Goal: Find specific page/section: Find specific page/section

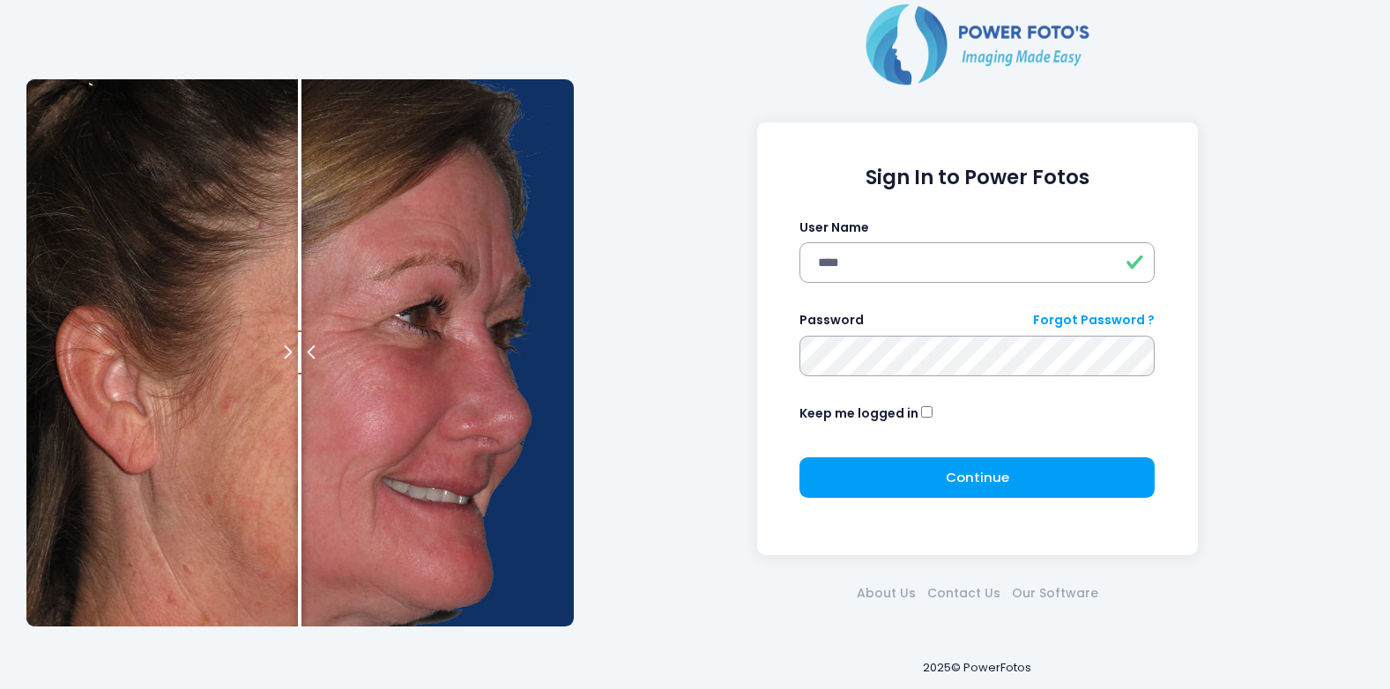
type input "****"
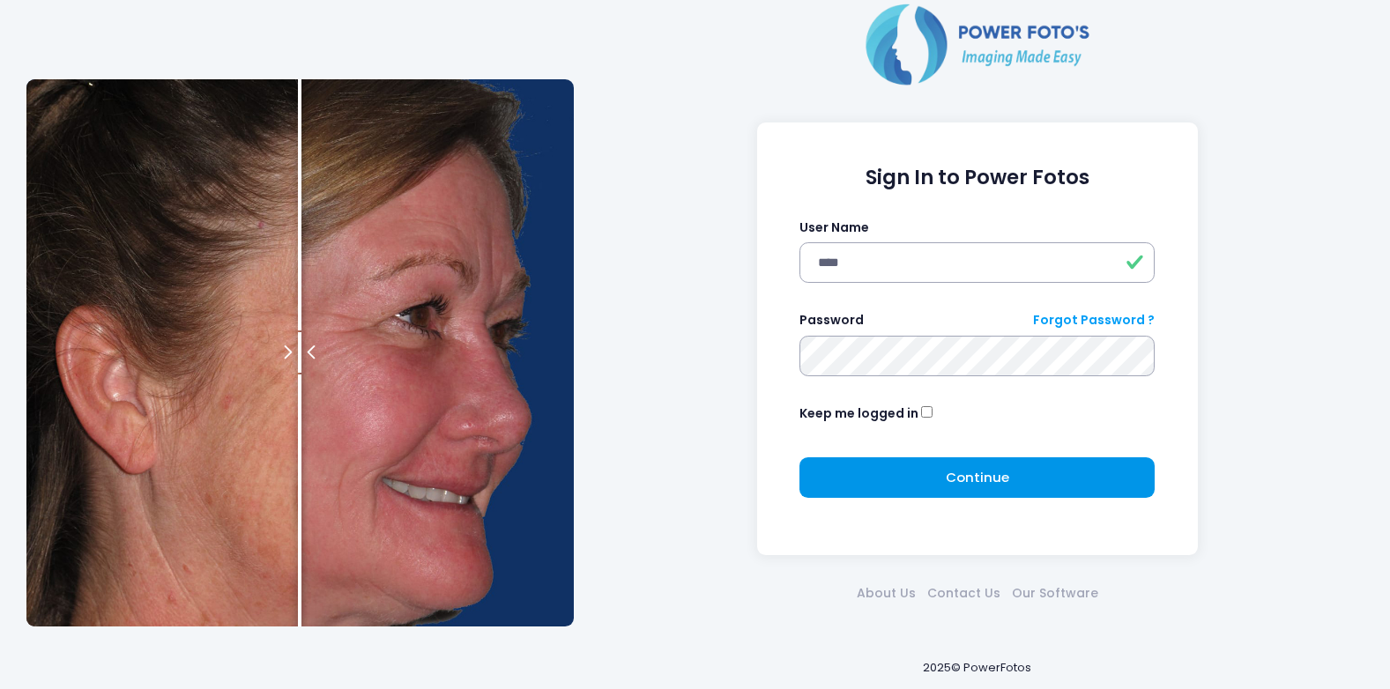
click at [987, 486] on span "Continue" at bounding box center [977, 477] width 63 height 19
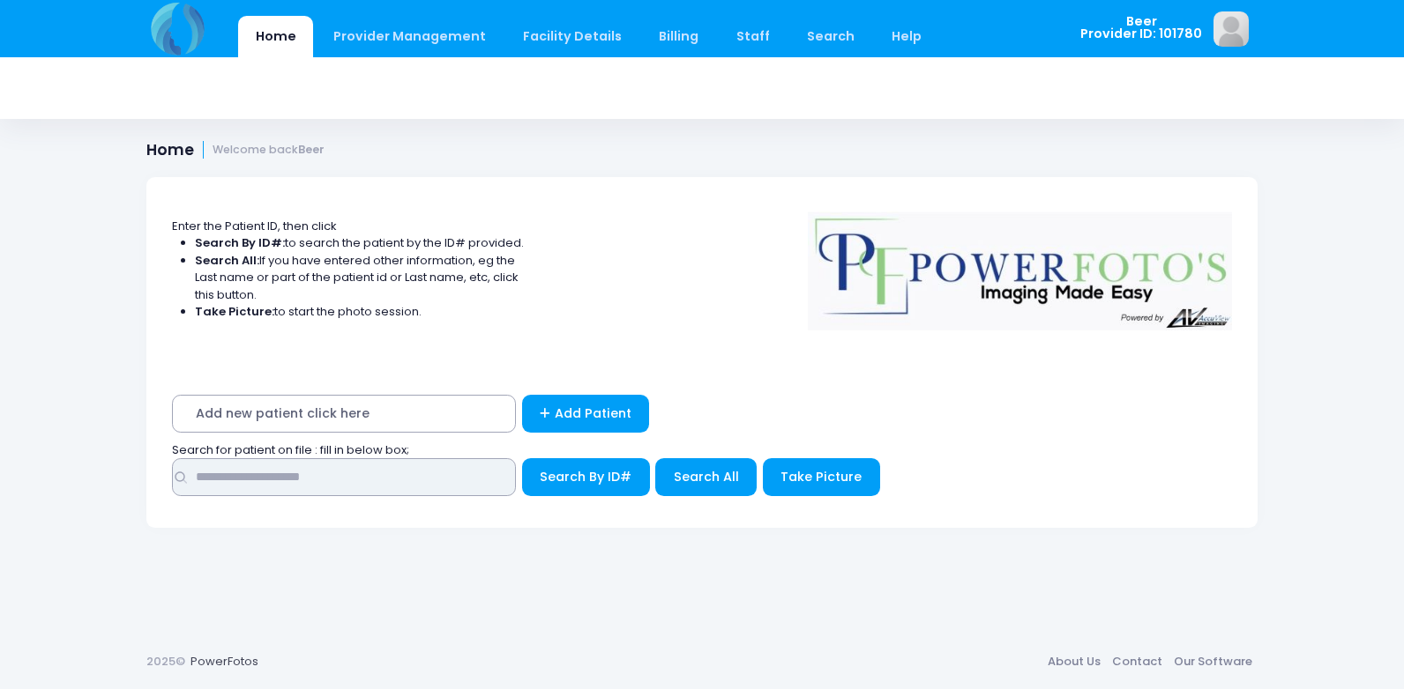
click at [259, 477] on input "text" at bounding box center [344, 477] width 344 height 38
type input "*****"
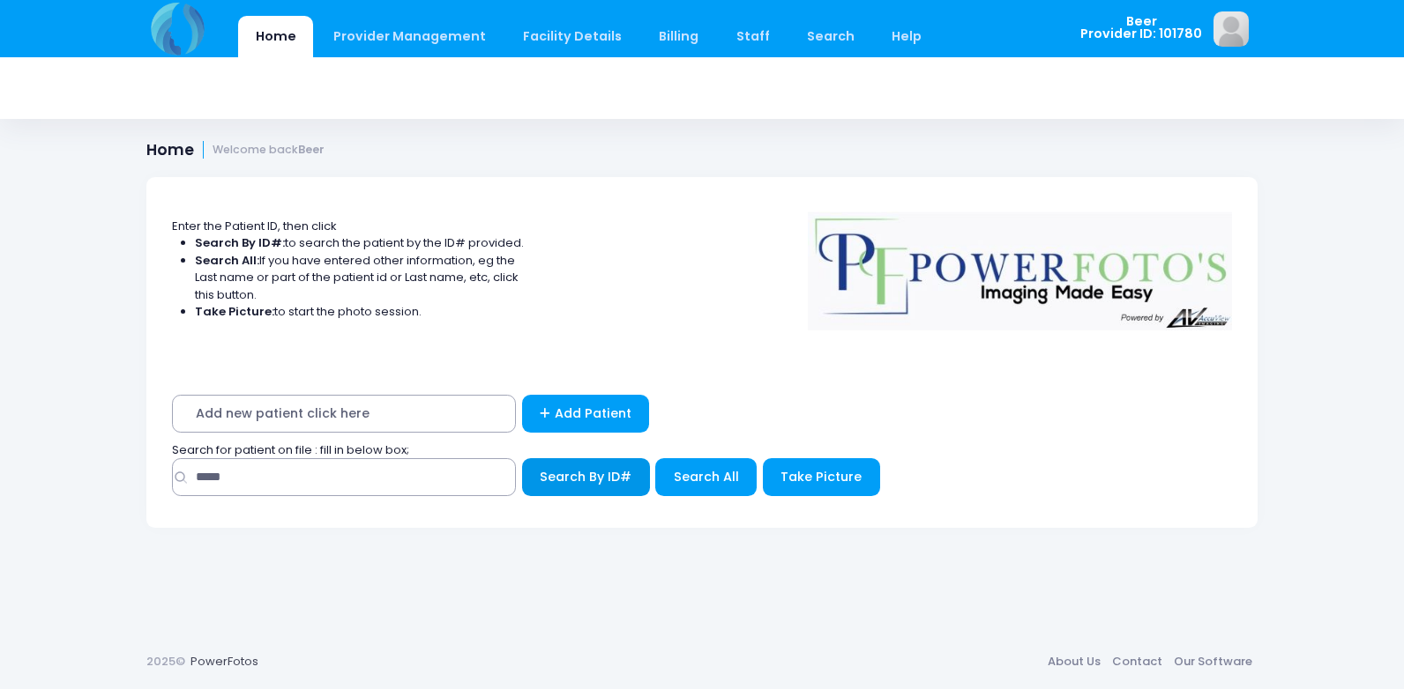
click at [595, 483] on span "Search By ID#" at bounding box center [586, 477] width 92 height 18
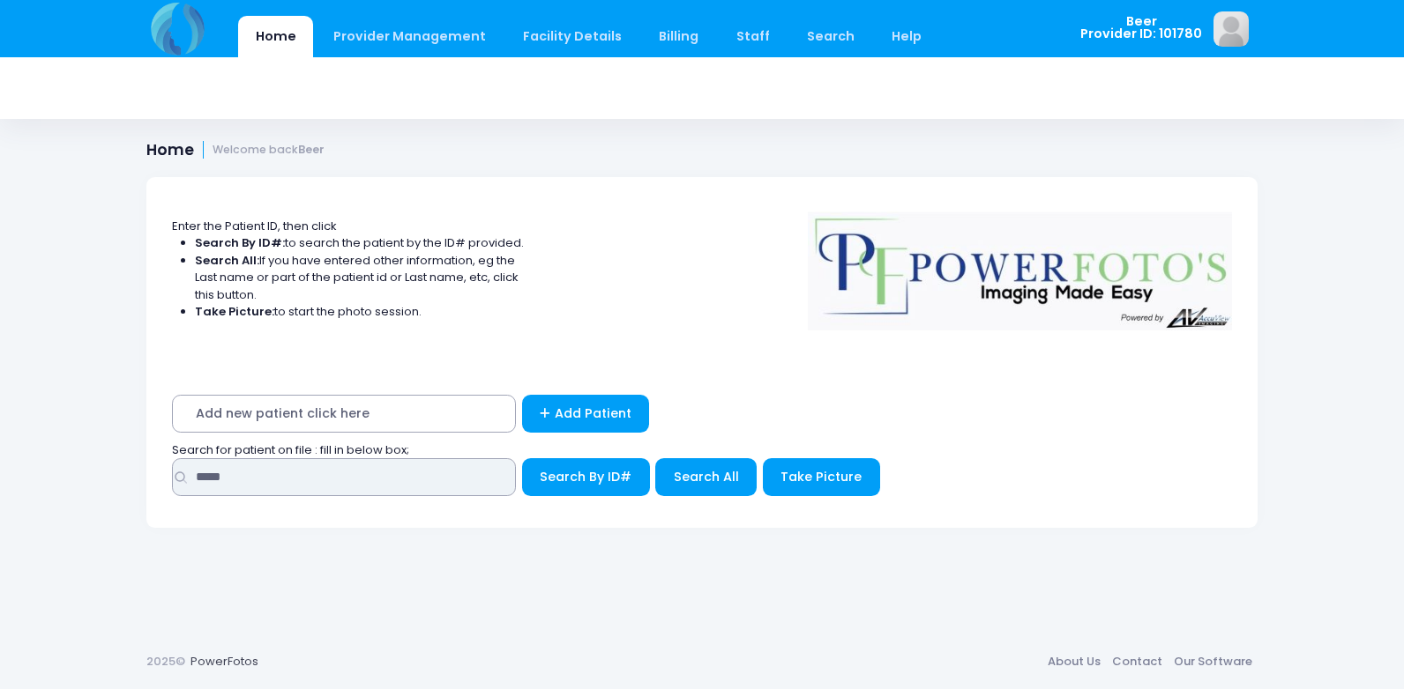
drag, startPoint x: 266, startPoint y: 477, endPoint x: 101, endPoint y: 480, distance: 165.8
click at [102, 480] on div "Home Provider Management Provider Management Add User View Users Billing" at bounding box center [702, 344] width 1404 height 689
type input "*****"
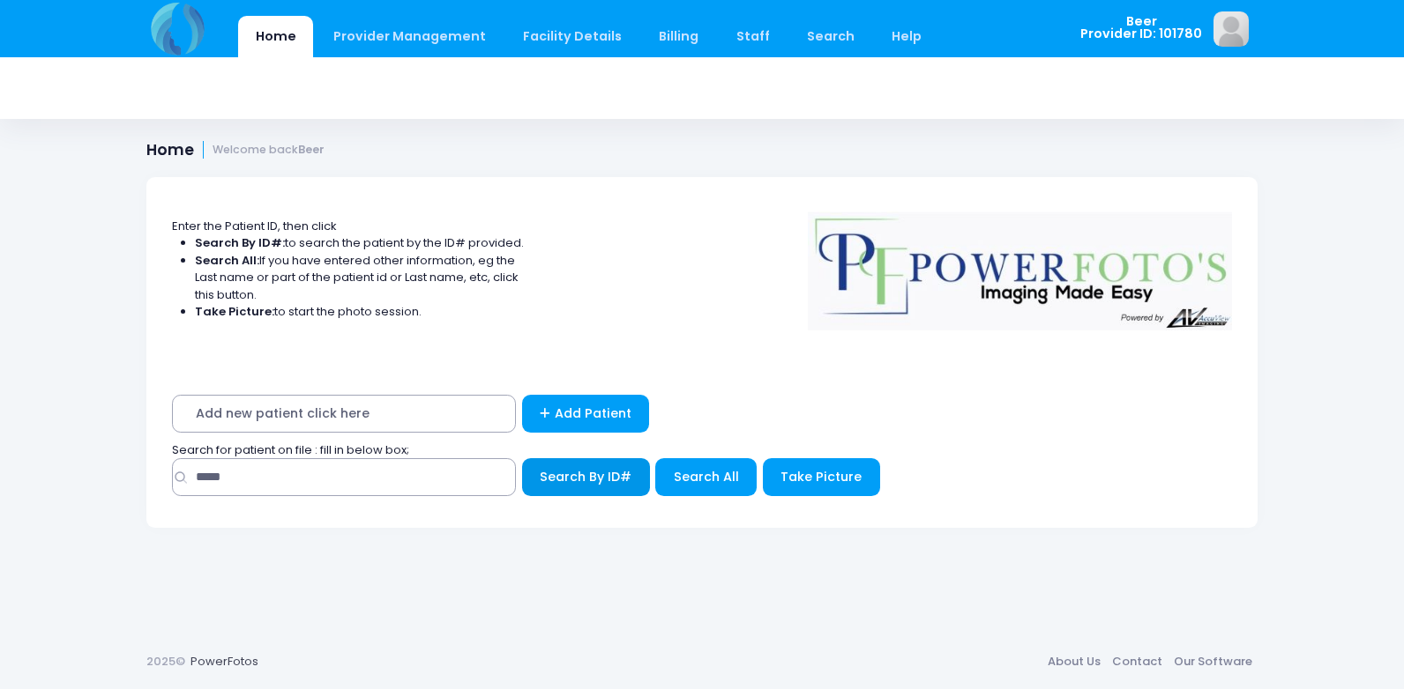
click at [604, 486] on button "Search By ID#" at bounding box center [586, 477] width 128 height 38
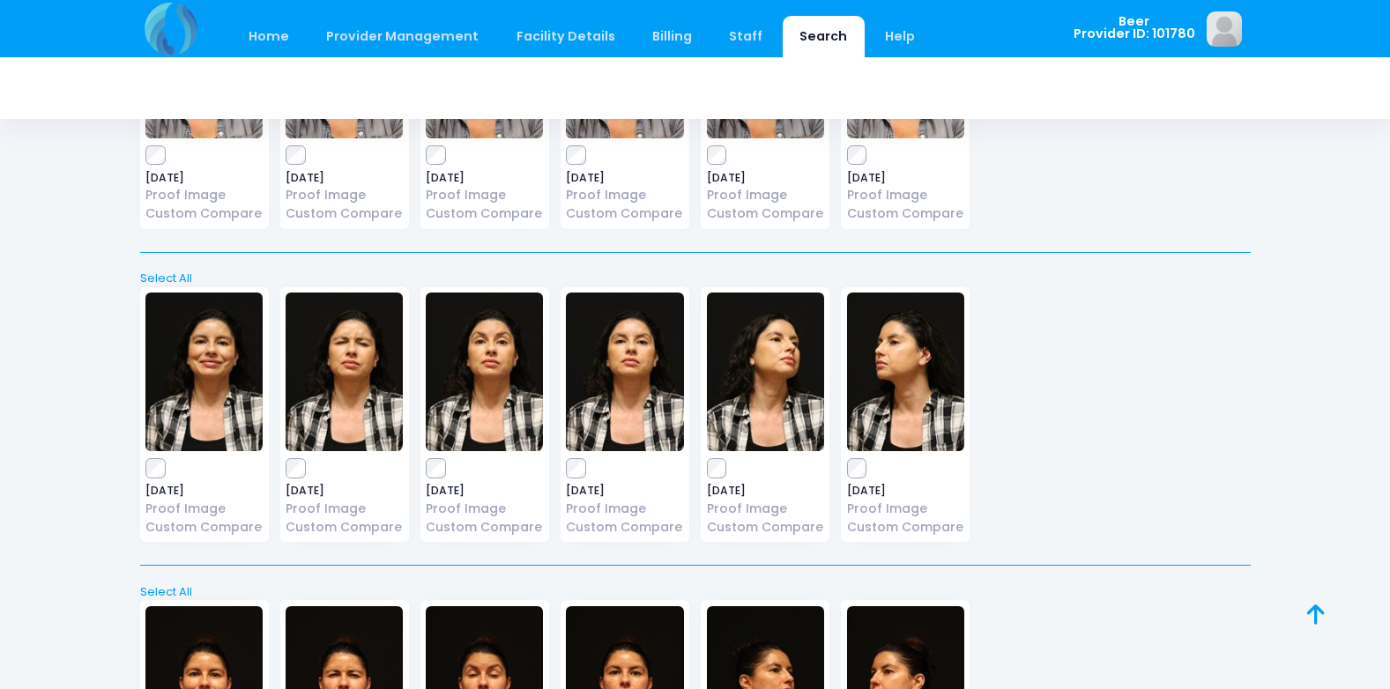
scroll to position [5872, 0]
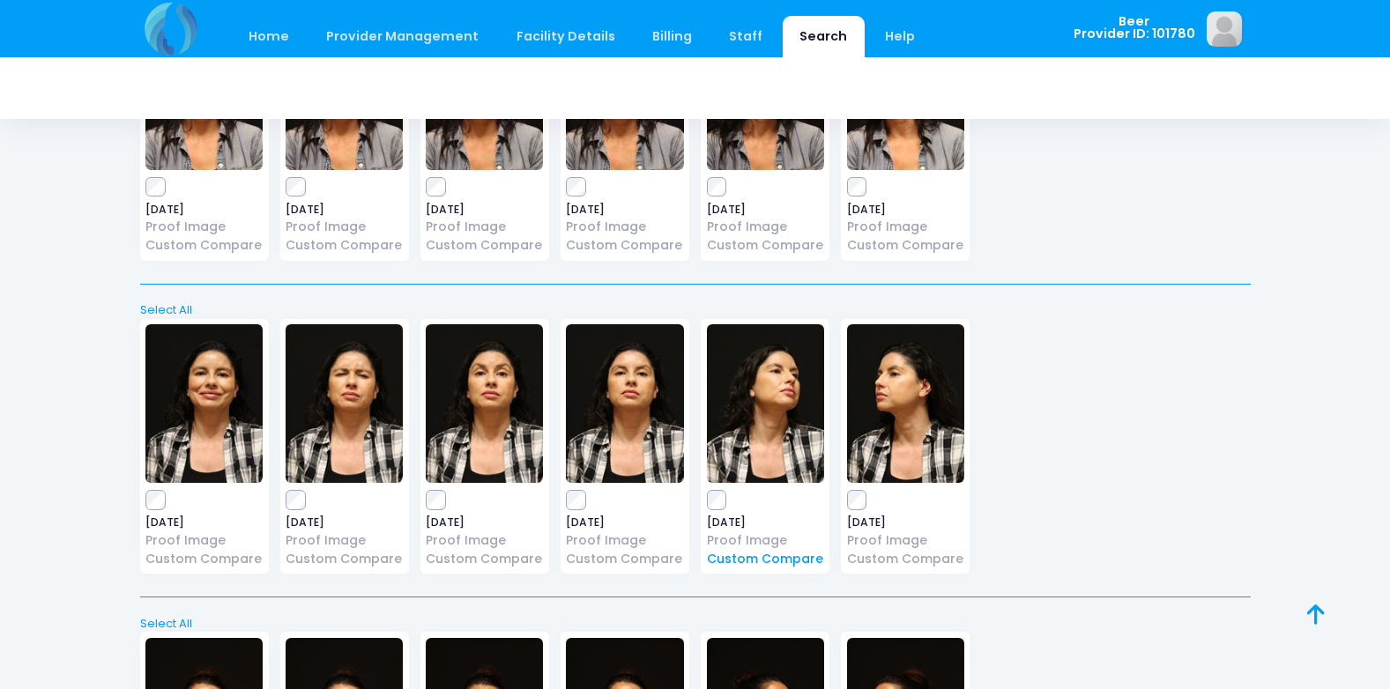
click at [748, 561] on link "Custom Compare" at bounding box center [765, 559] width 117 height 19
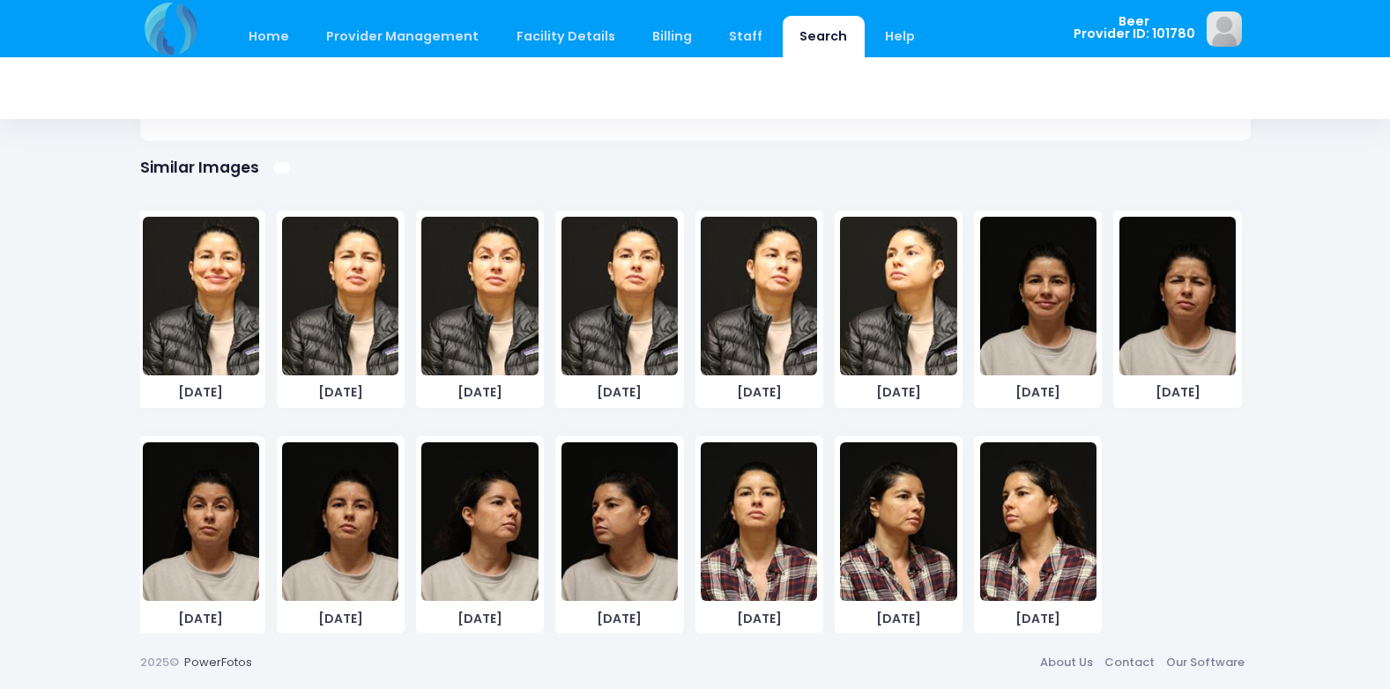
scroll to position [3410, 0]
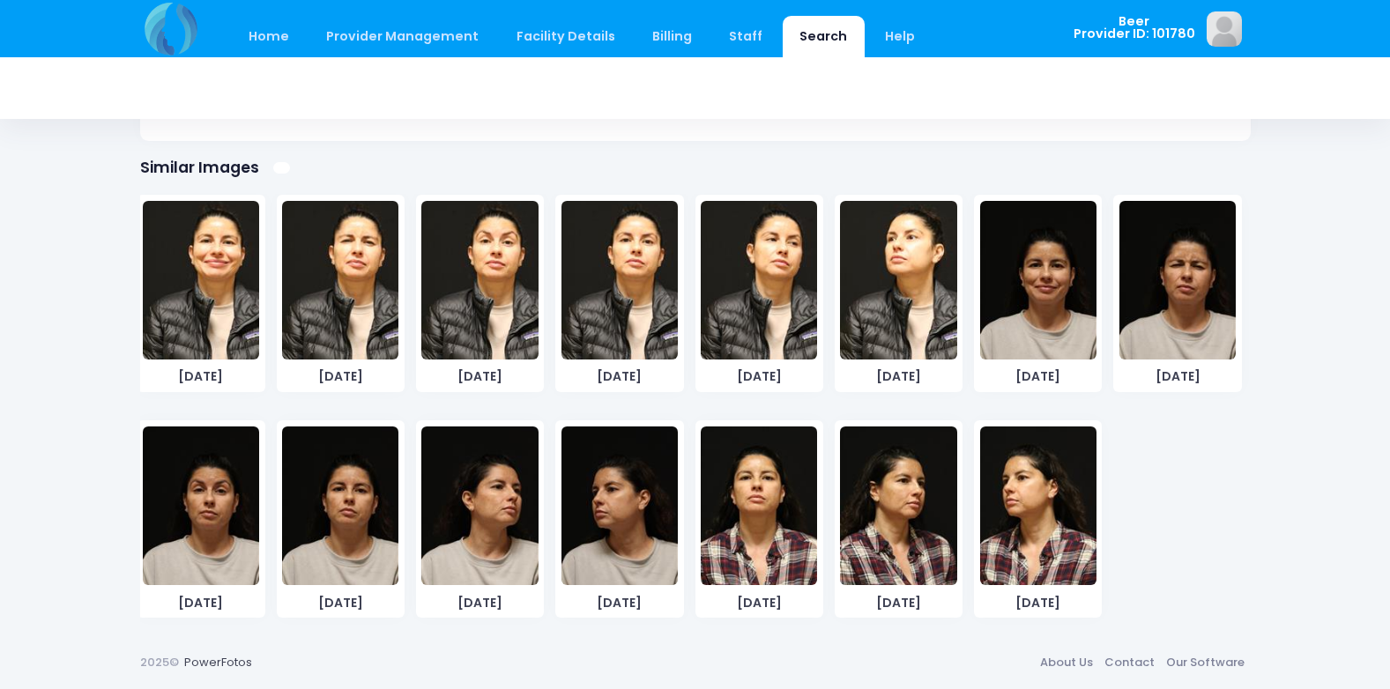
click at [891, 494] on img at bounding box center [898, 506] width 116 height 159
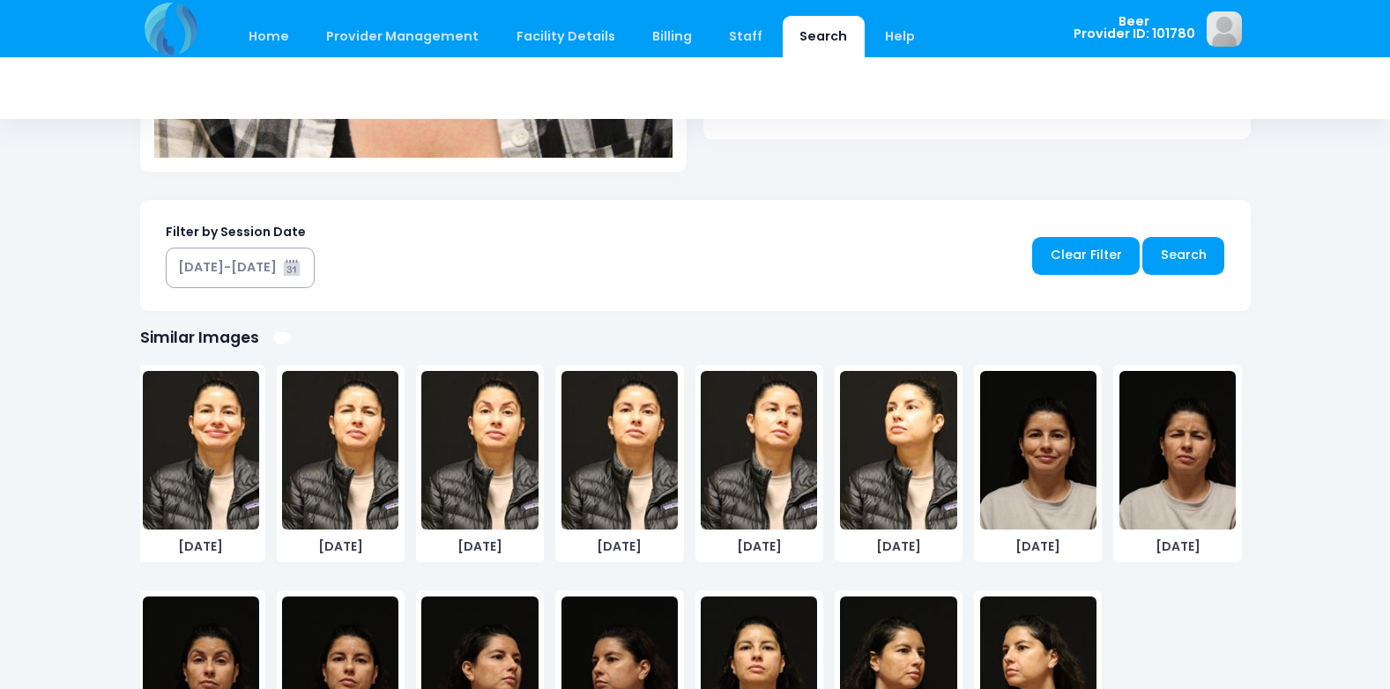
scroll to position [979, 0]
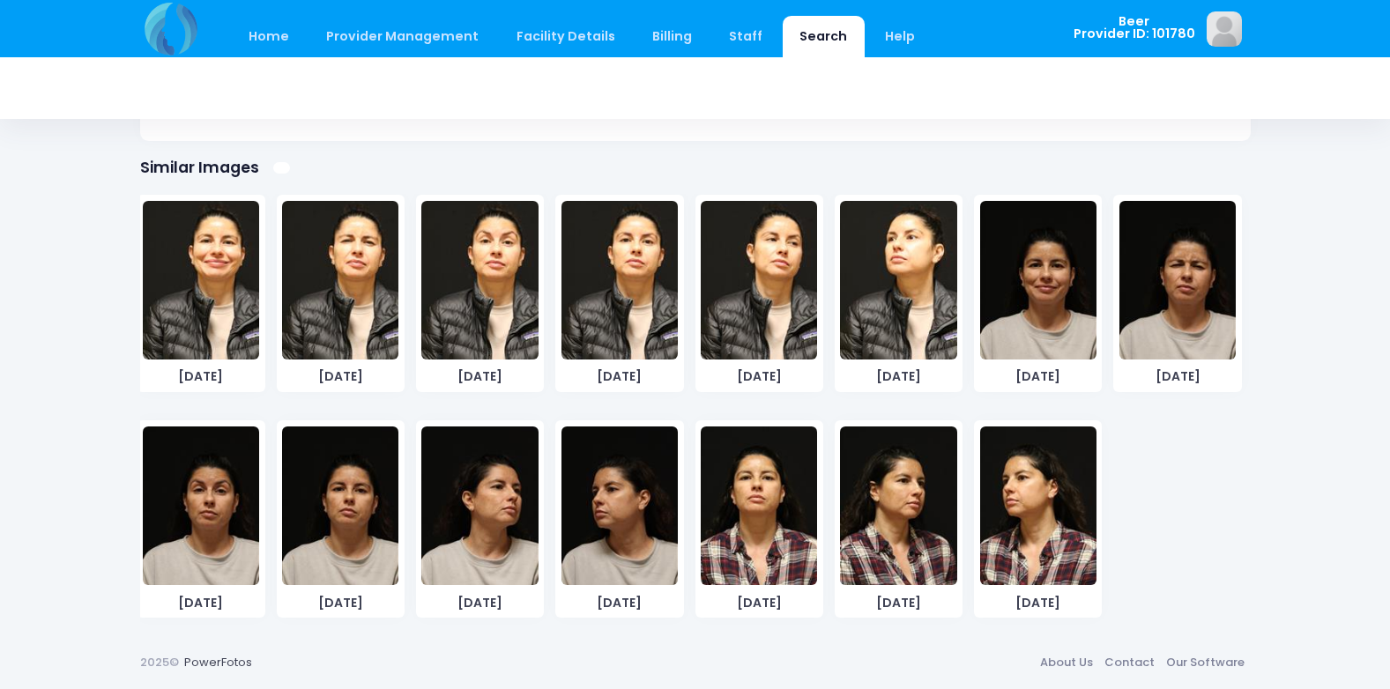
click at [893, 555] on img at bounding box center [898, 506] width 116 height 159
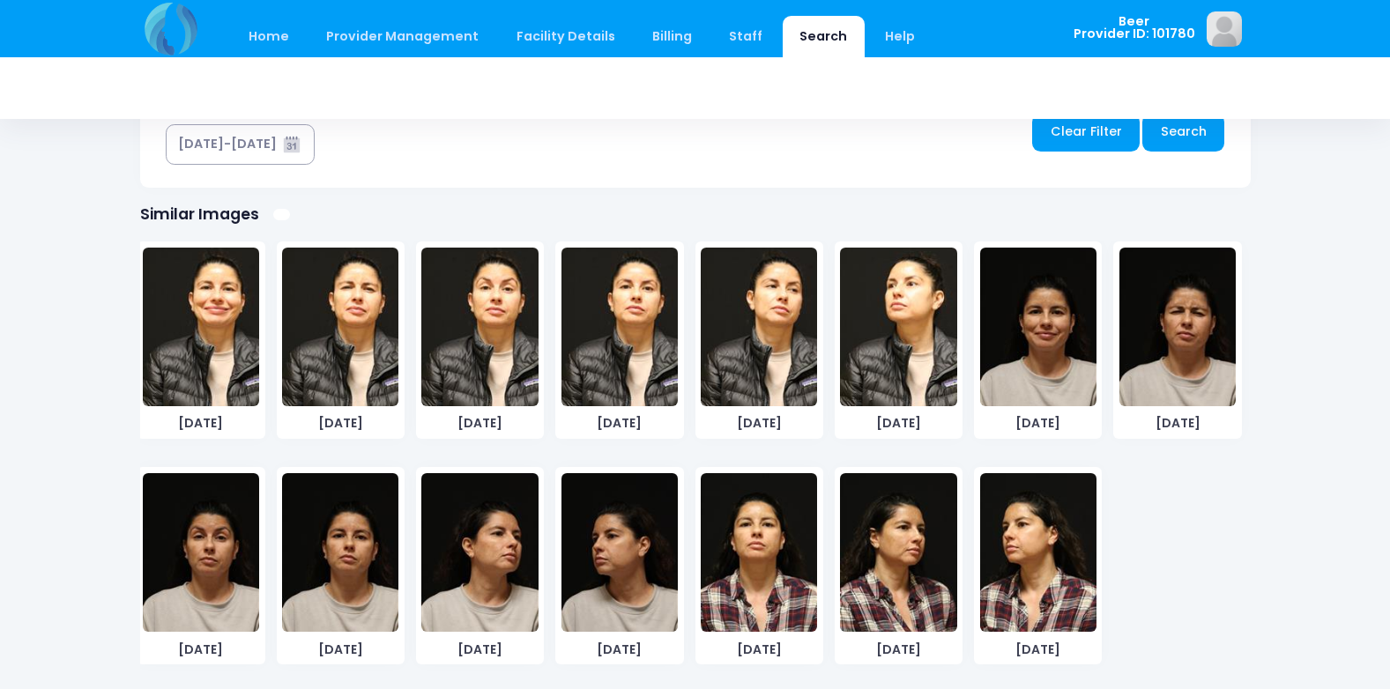
click at [893, 555] on img at bounding box center [898, 552] width 116 height 159
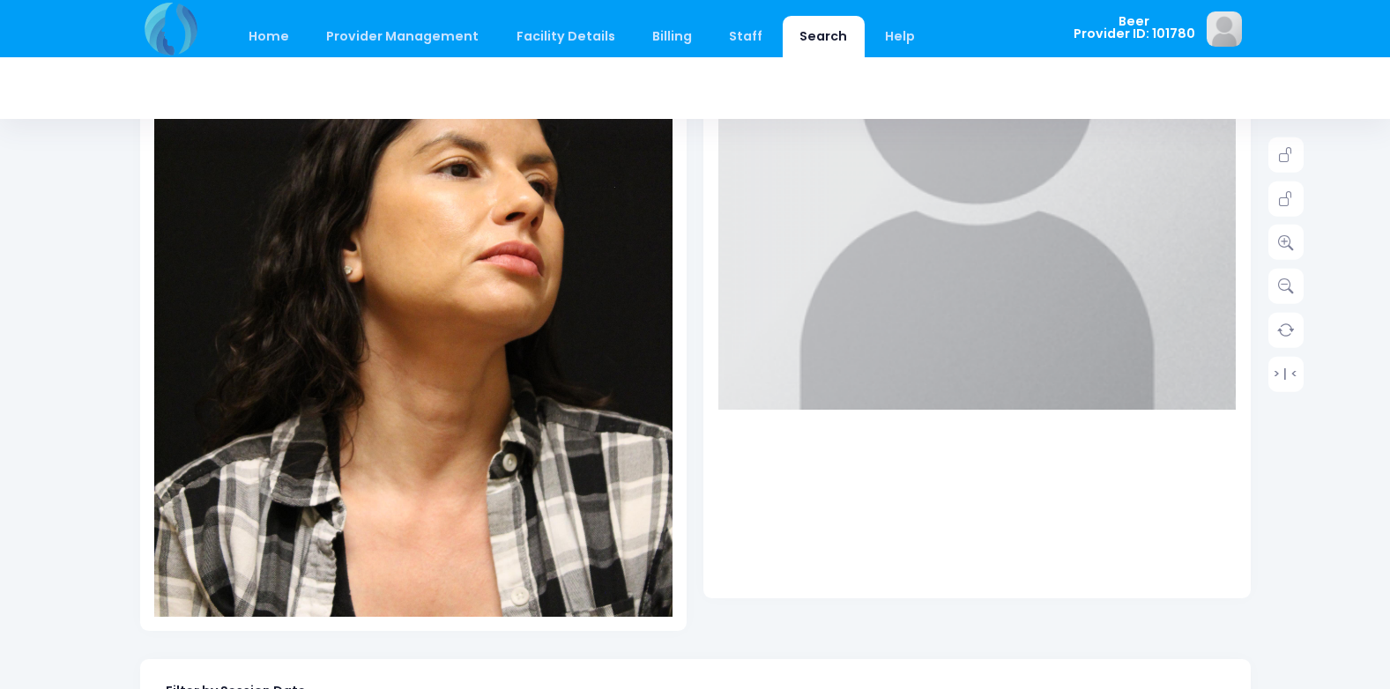
scroll to position [353, 0]
